Goal: Information Seeking & Learning: Learn about a topic

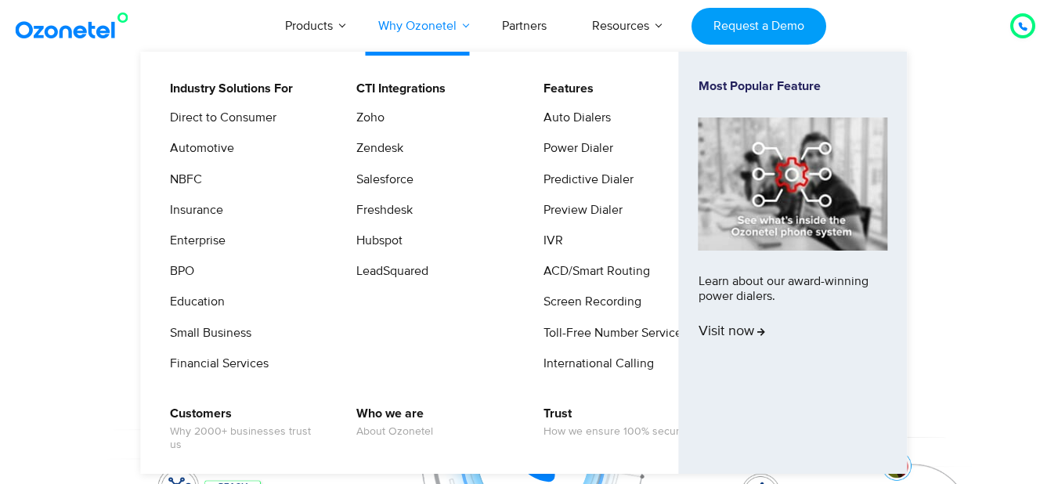
click at [464, 25] on link "Why Ozonetel" at bounding box center [418, 26] width 124 height 52
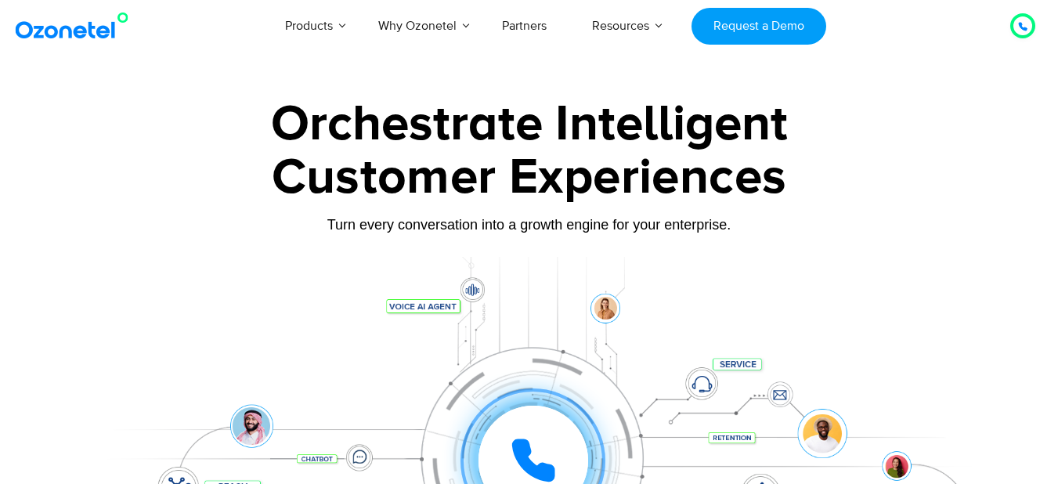
click at [316, 20] on link "Products" at bounding box center [308, 26] width 93 height 52
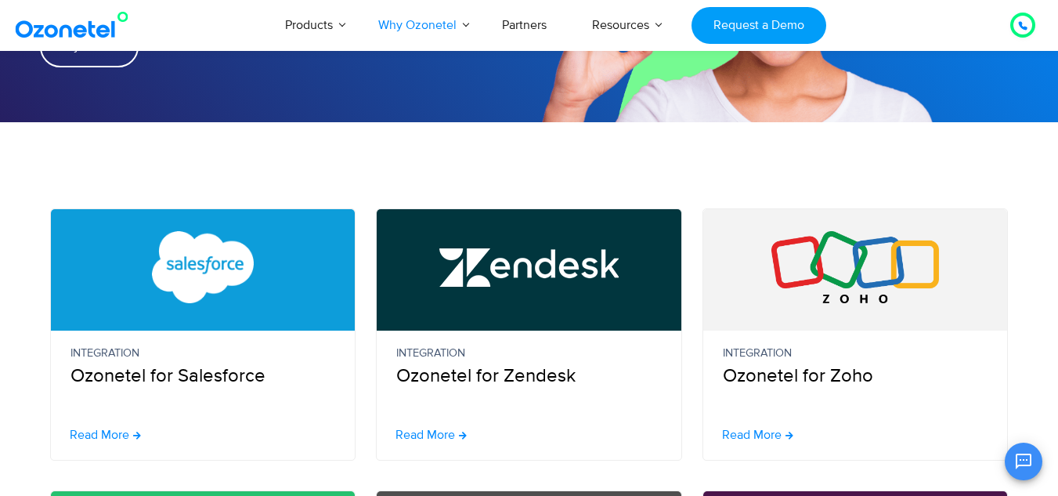
scroll to position [298, 0]
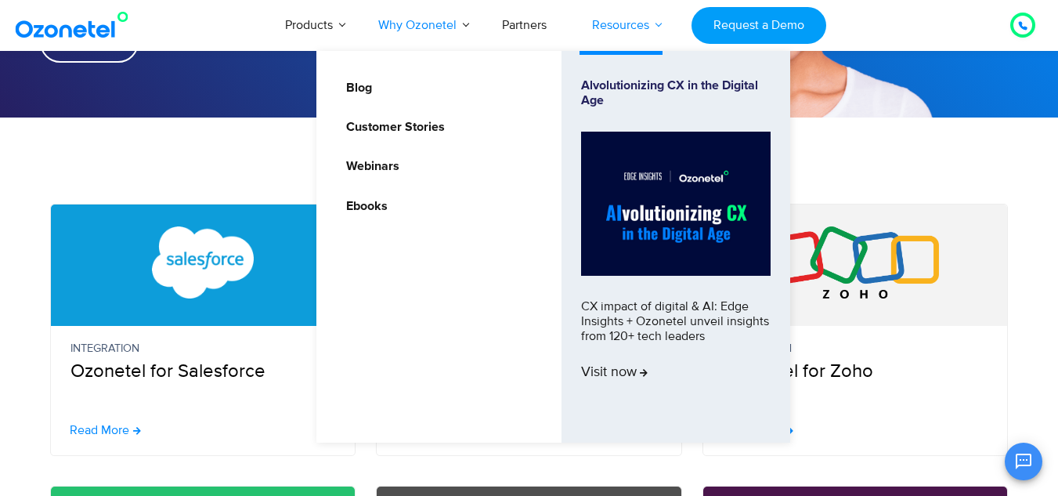
click at [633, 26] on link "Resources" at bounding box center [621, 25] width 103 height 52
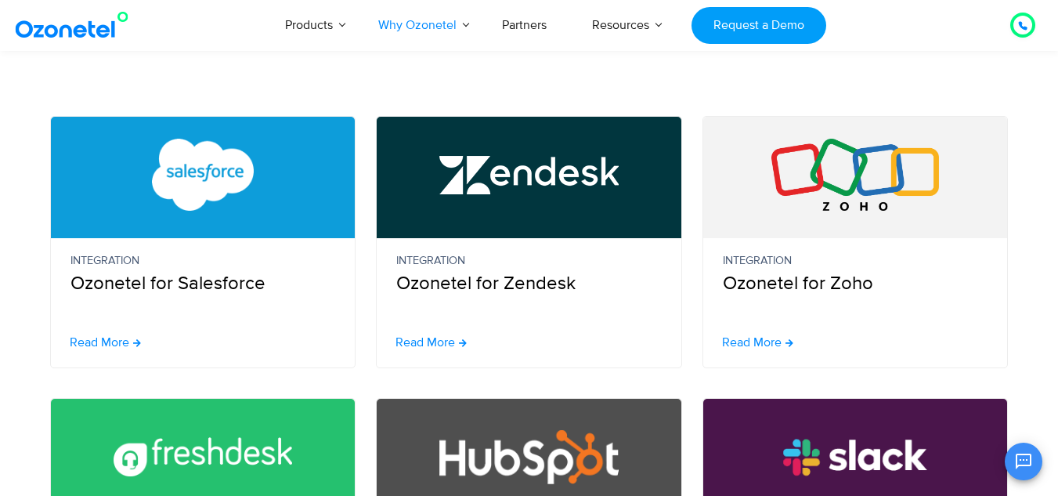
scroll to position [371, 0]
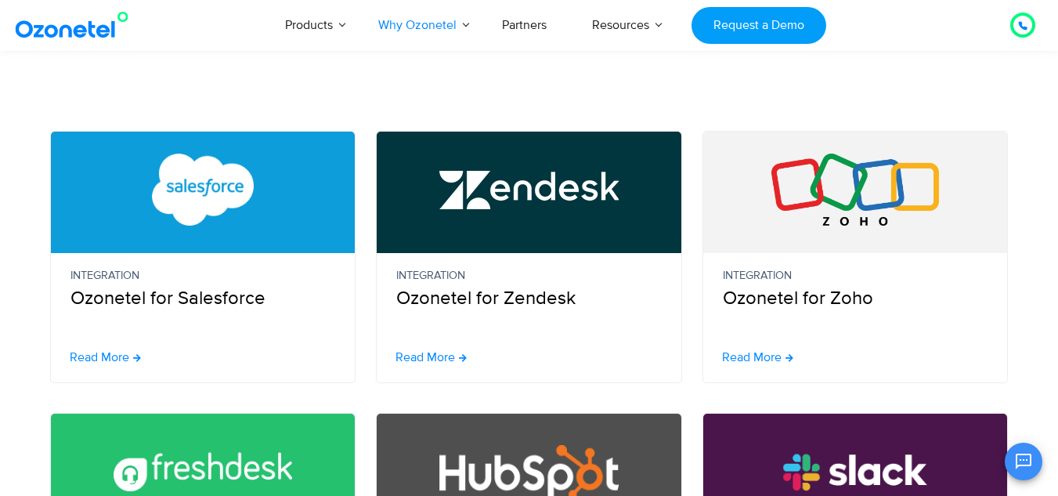
click at [170, 283] on small "Integration" at bounding box center [204, 275] width 266 height 17
click at [220, 200] on img at bounding box center [203, 190] width 179 height 72
click at [119, 360] on span "Read More" at bounding box center [100, 357] width 60 height 13
